Goal: Task Accomplishment & Management: Use online tool/utility

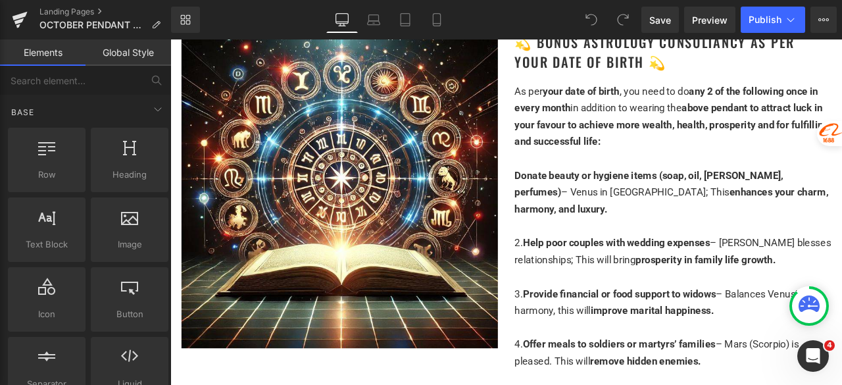
scroll to position [2960, 0]
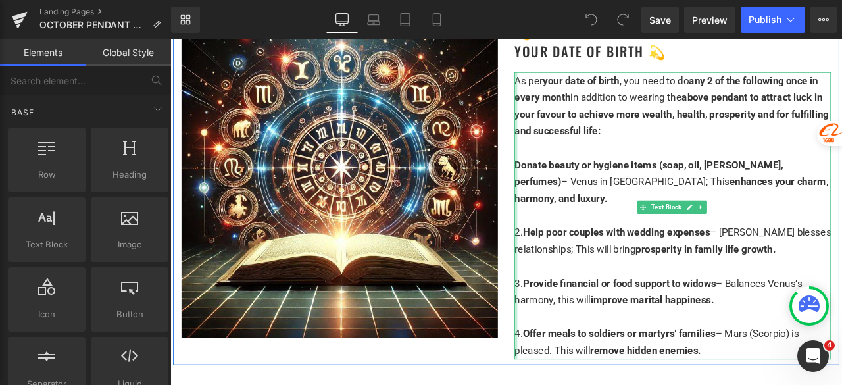
click at [578, 186] on div at bounding box center [579, 248] width 3 height 340
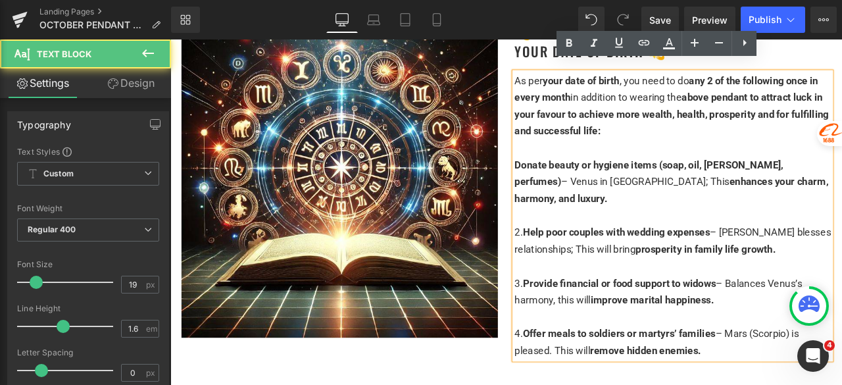
click at [578, 181] on span "Donate beauty or hygiene items (soap, oil, [PERSON_NAME], perfumes)" at bounding box center [737, 198] width 318 height 34
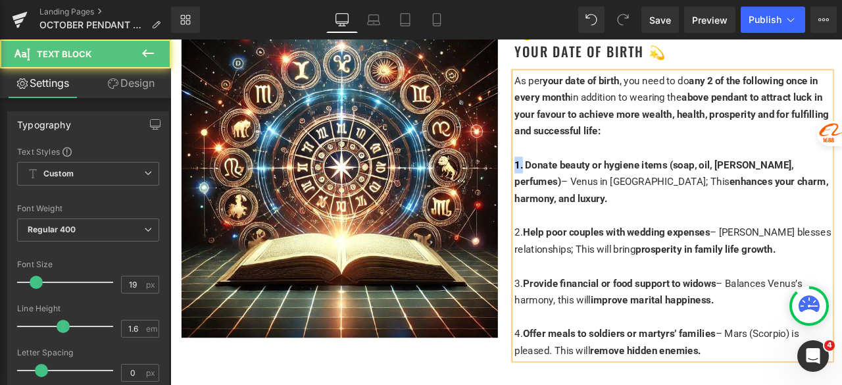
drag, startPoint x: 582, startPoint y: 178, endPoint x: 560, endPoint y: 174, distance: 22.7
click at [560, 174] on div "Image 💫 Bonus Astrology Consultancy as per your date of birth 💫 Heading As per …" at bounding box center [568, 211] width 789 height 427
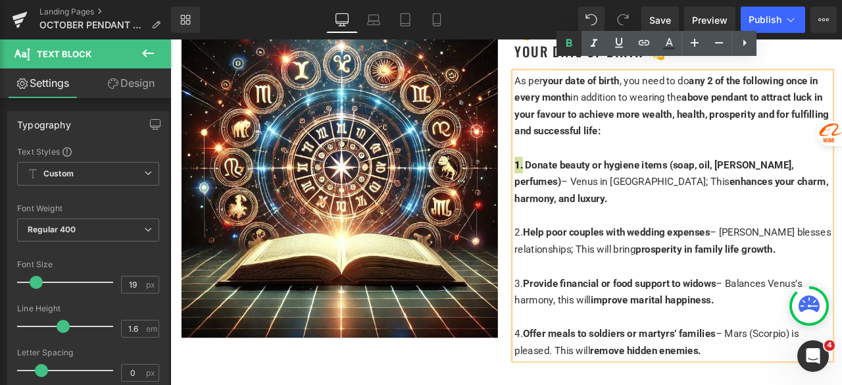
drag, startPoint x: 567, startPoint y: 43, endPoint x: 574, endPoint y: 44, distance: 7.3
click at [567, 43] on icon at bounding box center [569, 43] width 6 height 8
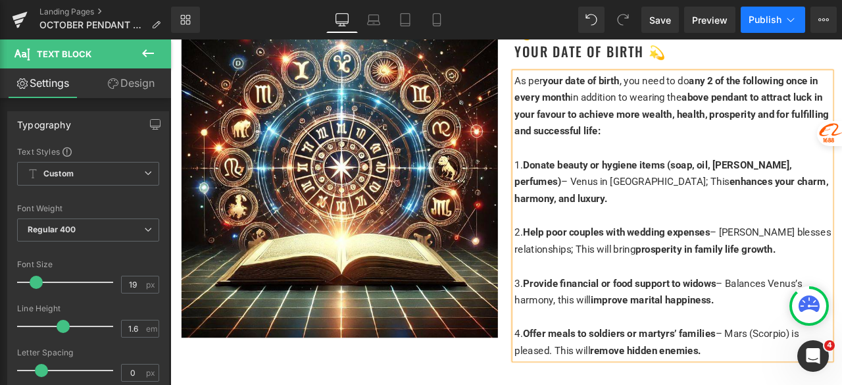
click at [765, 11] on button "Publish" at bounding box center [773, 20] width 64 height 26
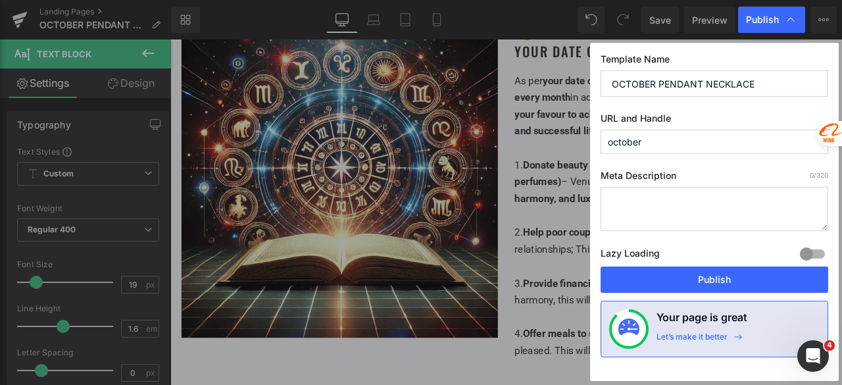
click at [704, 264] on div "Lazy Loading Build Upgrade plan to unlock" at bounding box center [715, 256] width 228 height 22
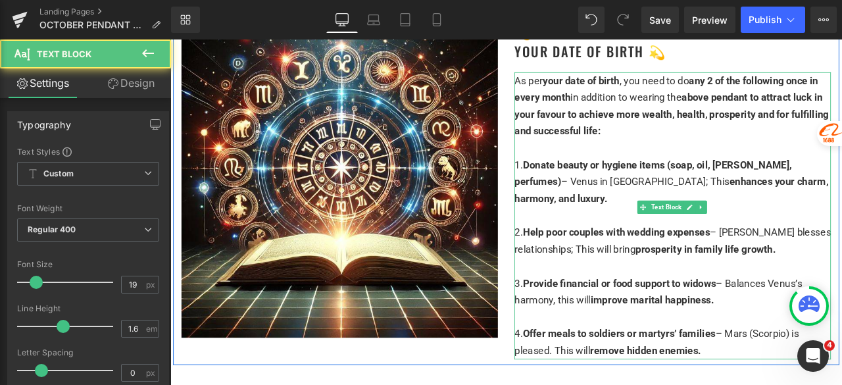
click at [587, 181] on span "Donate beauty or hygiene items (soap, oil, [PERSON_NAME], perfumes)" at bounding box center [742, 198] width 328 height 34
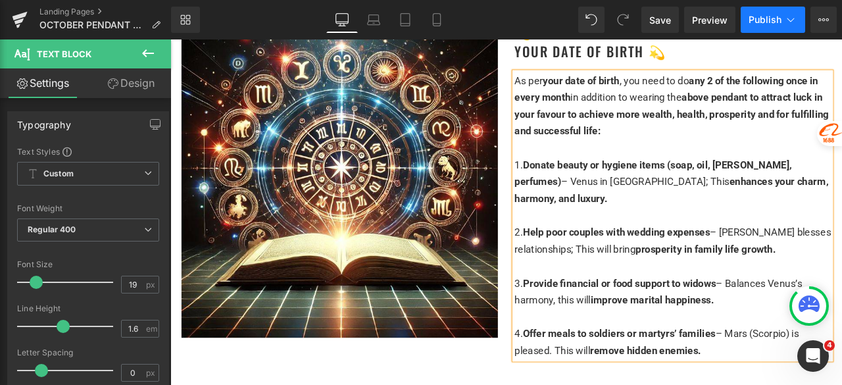
click at [748, 18] on button "Publish" at bounding box center [773, 20] width 64 height 26
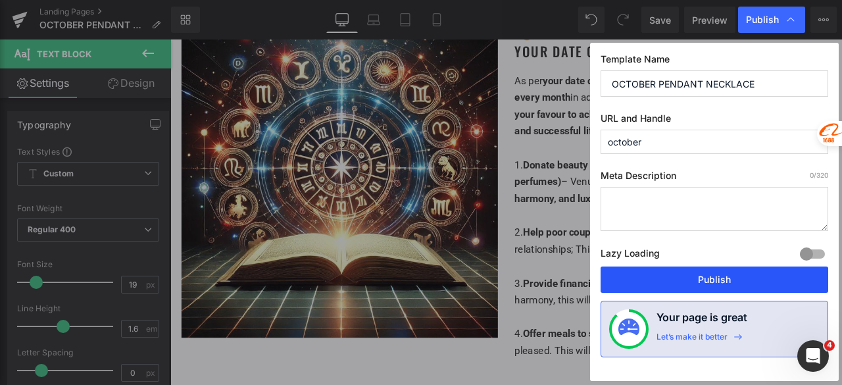
click at [721, 278] on button "Publish" at bounding box center [715, 279] width 228 height 26
